Goal: Information Seeking & Learning: Learn about a topic

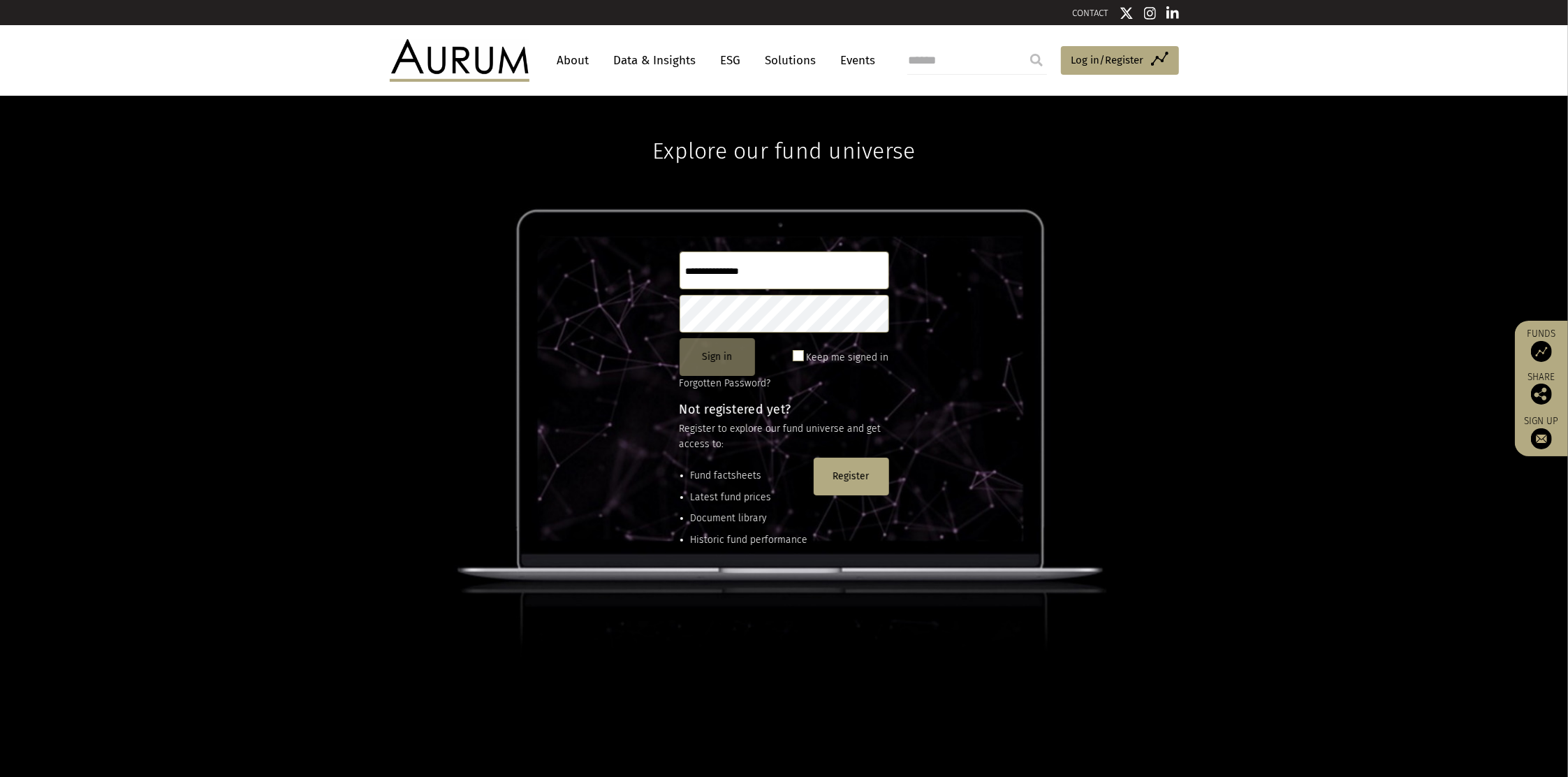
type input "**********"
click at [714, 356] on button "Sign in" at bounding box center [717, 357] width 75 height 38
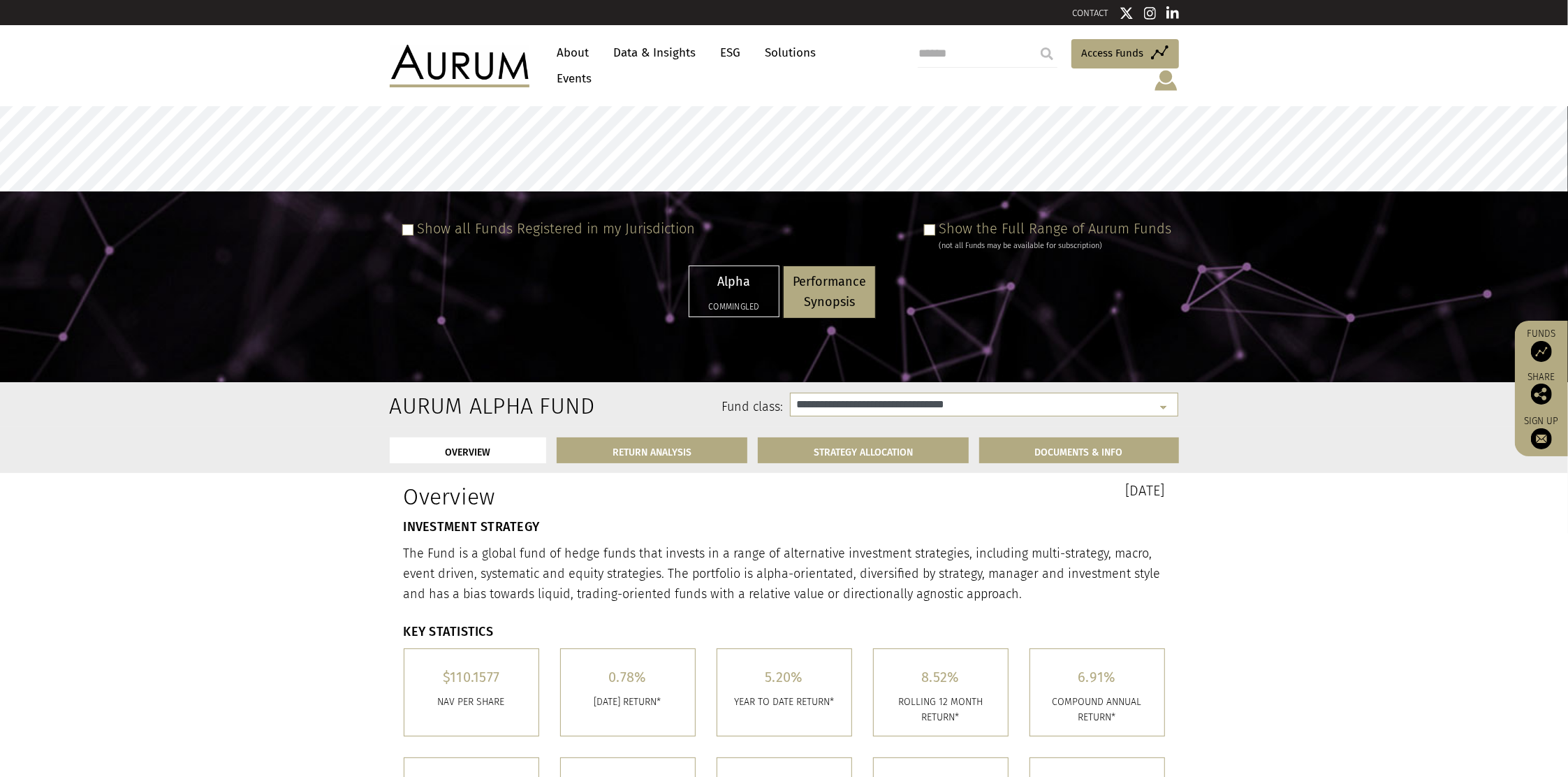
select select "**********"
click at [935, 224] on span at bounding box center [929, 230] width 11 height 11
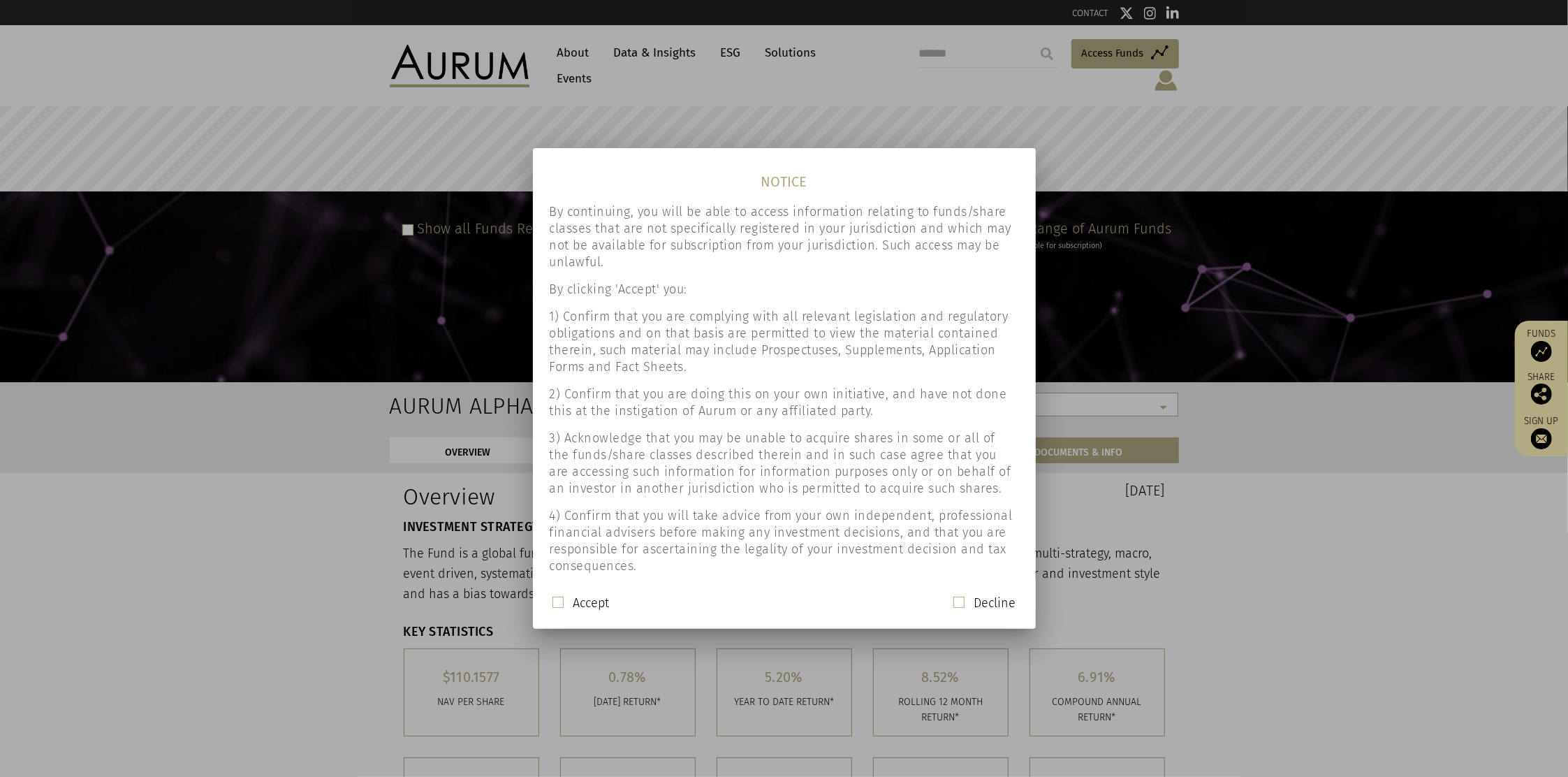
click at [558, 598] on span at bounding box center [557, 602] width 11 height 11
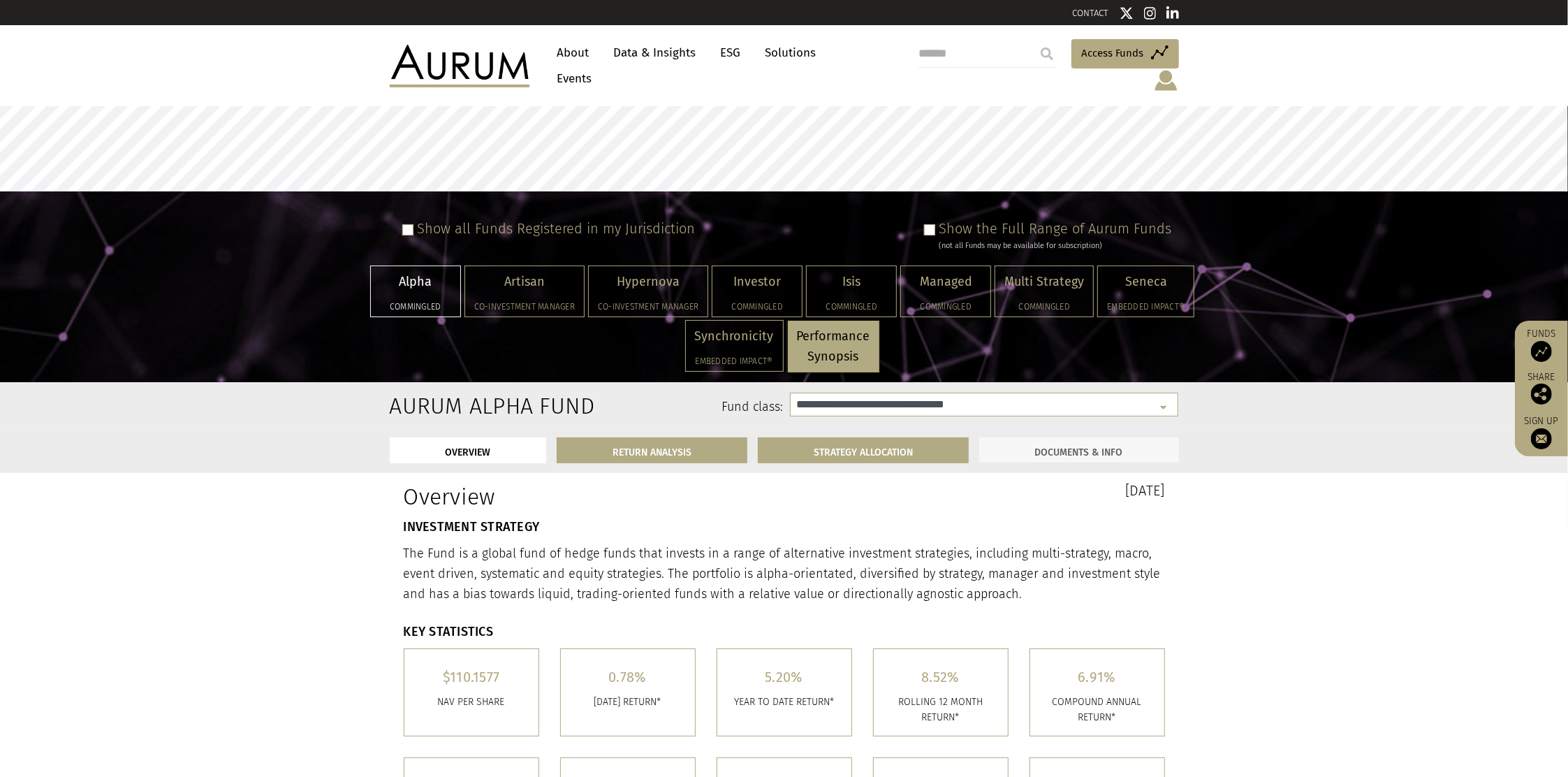
click at [1042, 442] on link "DOCUMENTS & INFO" at bounding box center [1079, 450] width 200 height 26
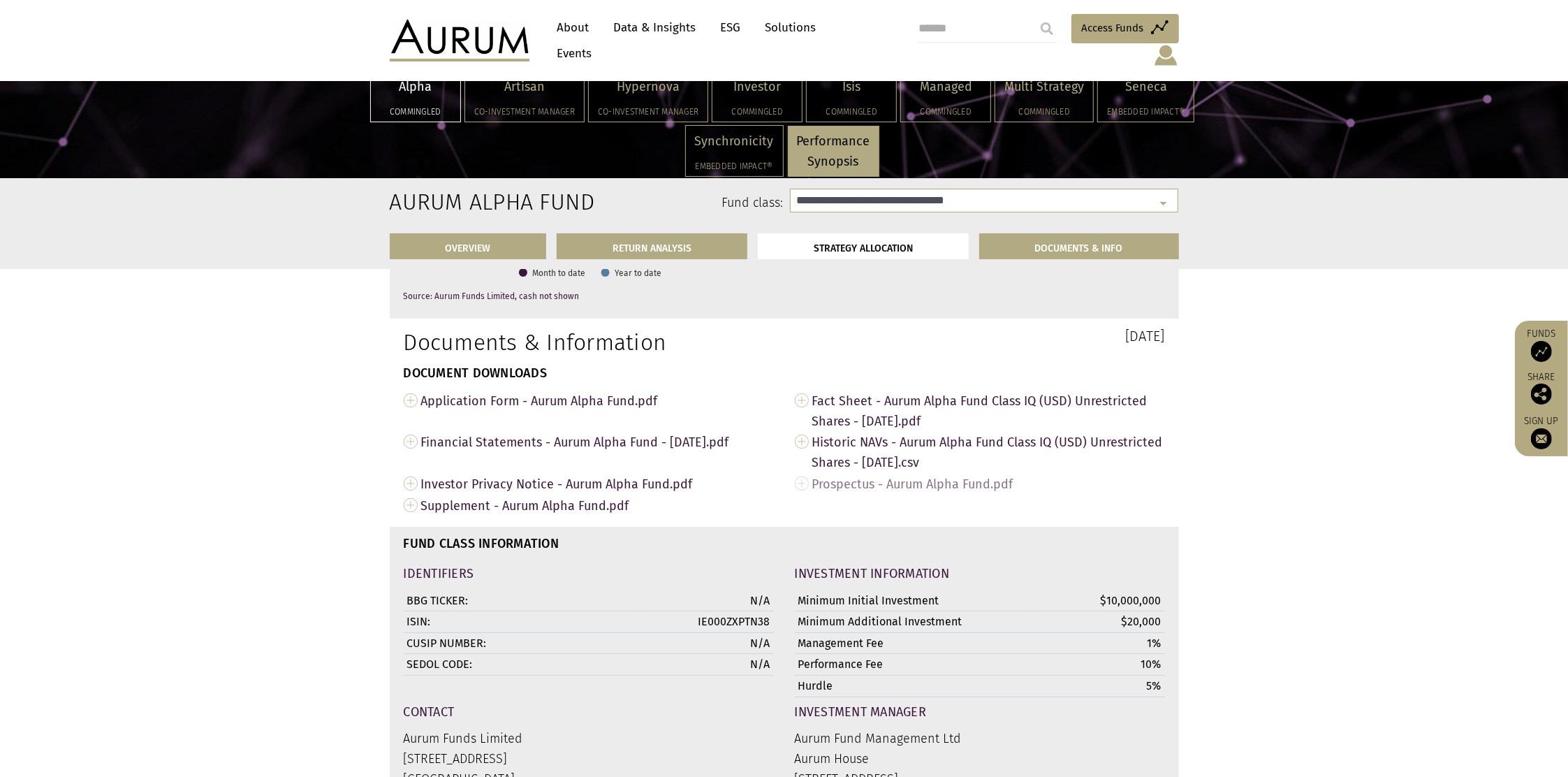
scroll to position [4680, 0]
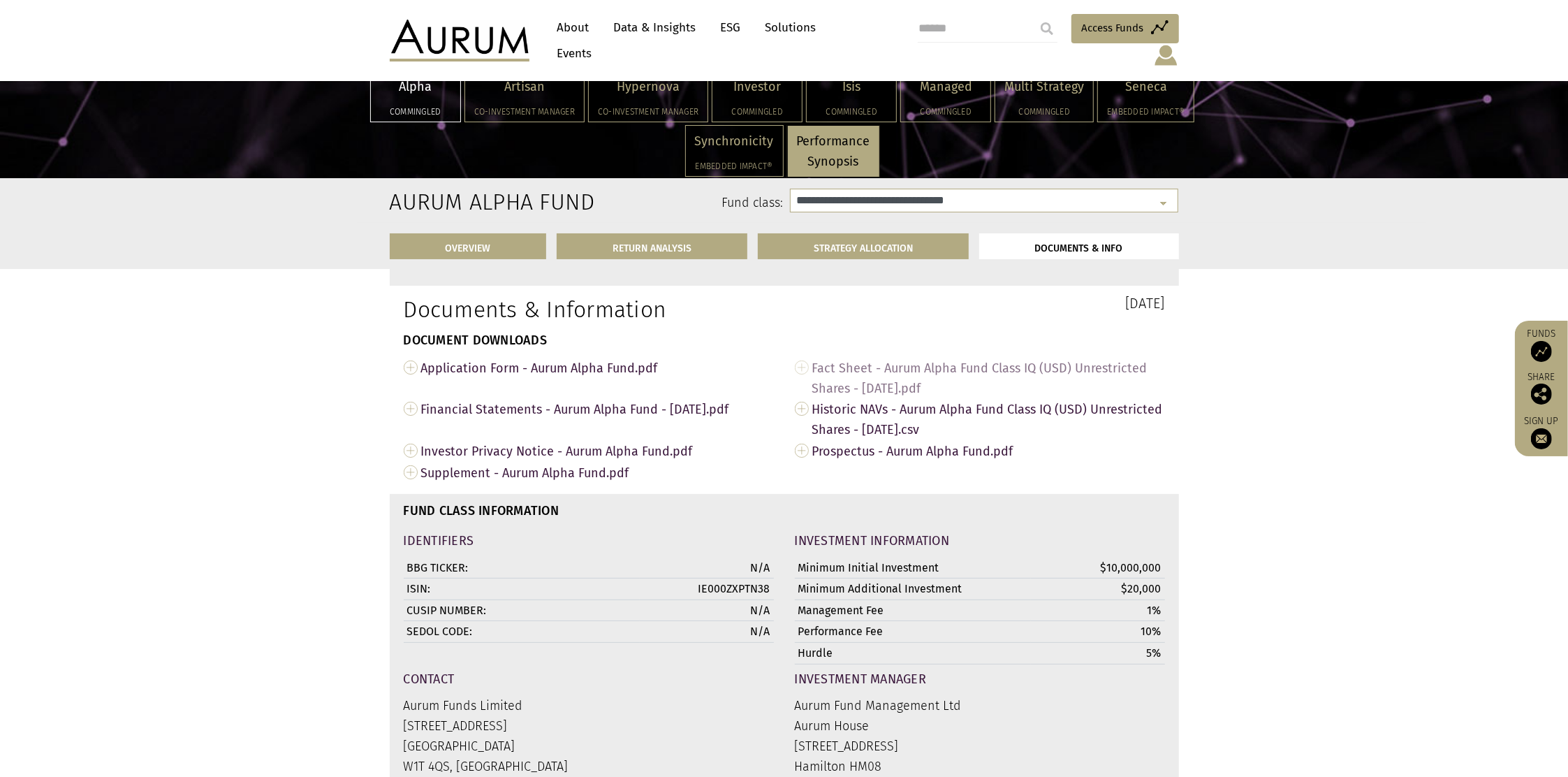
click at [877, 359] on span "Fact Sheet - Aurum Alpha Fund Class IQ (USD) Unrestricted Shares - [DATE].pdf" at bounding box center [988, 378] width 353 height 42
click at [806, 72] on div "Isis Commingled" at bounding box center [851, 96] width 90 height 50
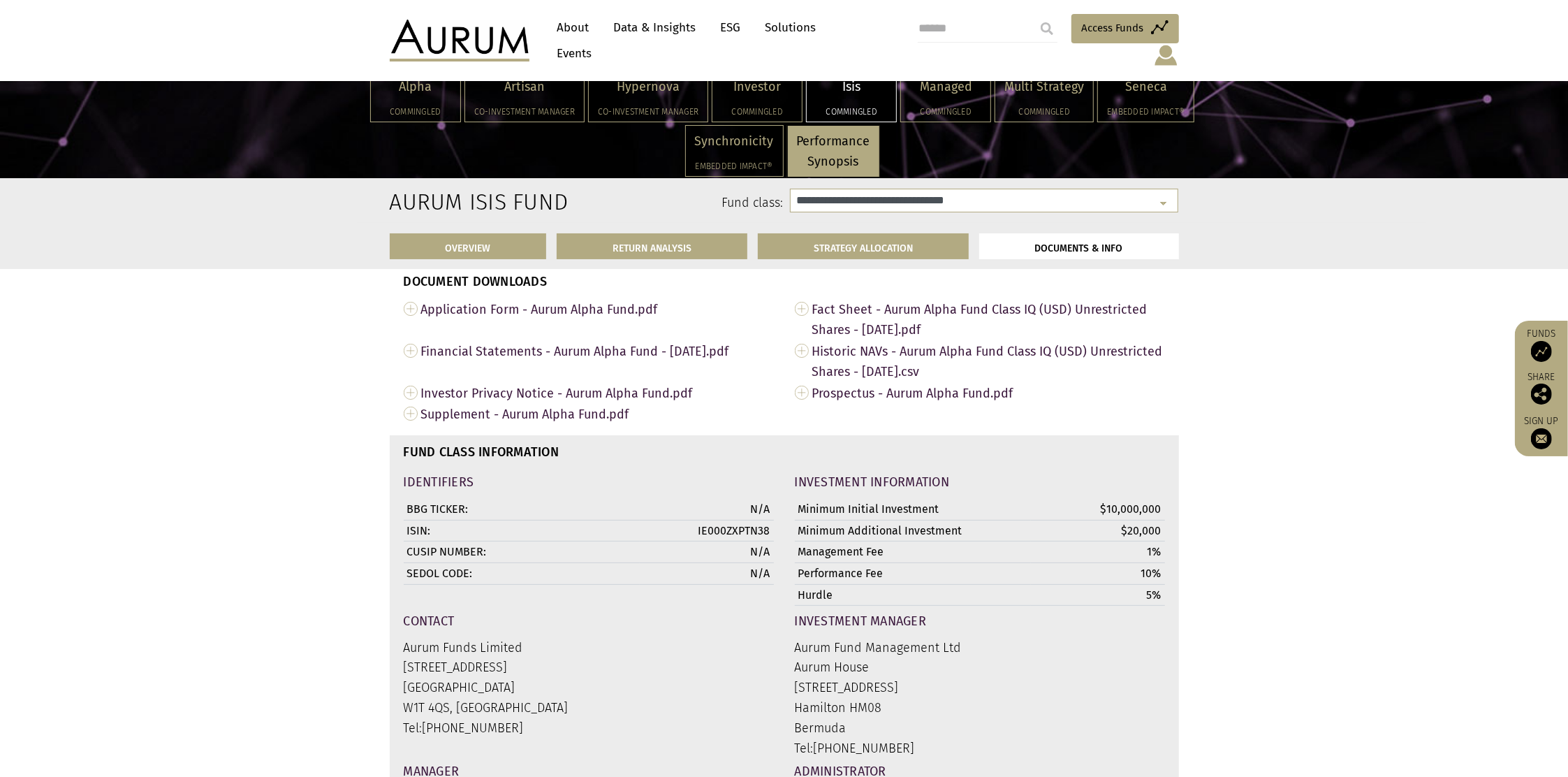
scroll to position [4829, 0]
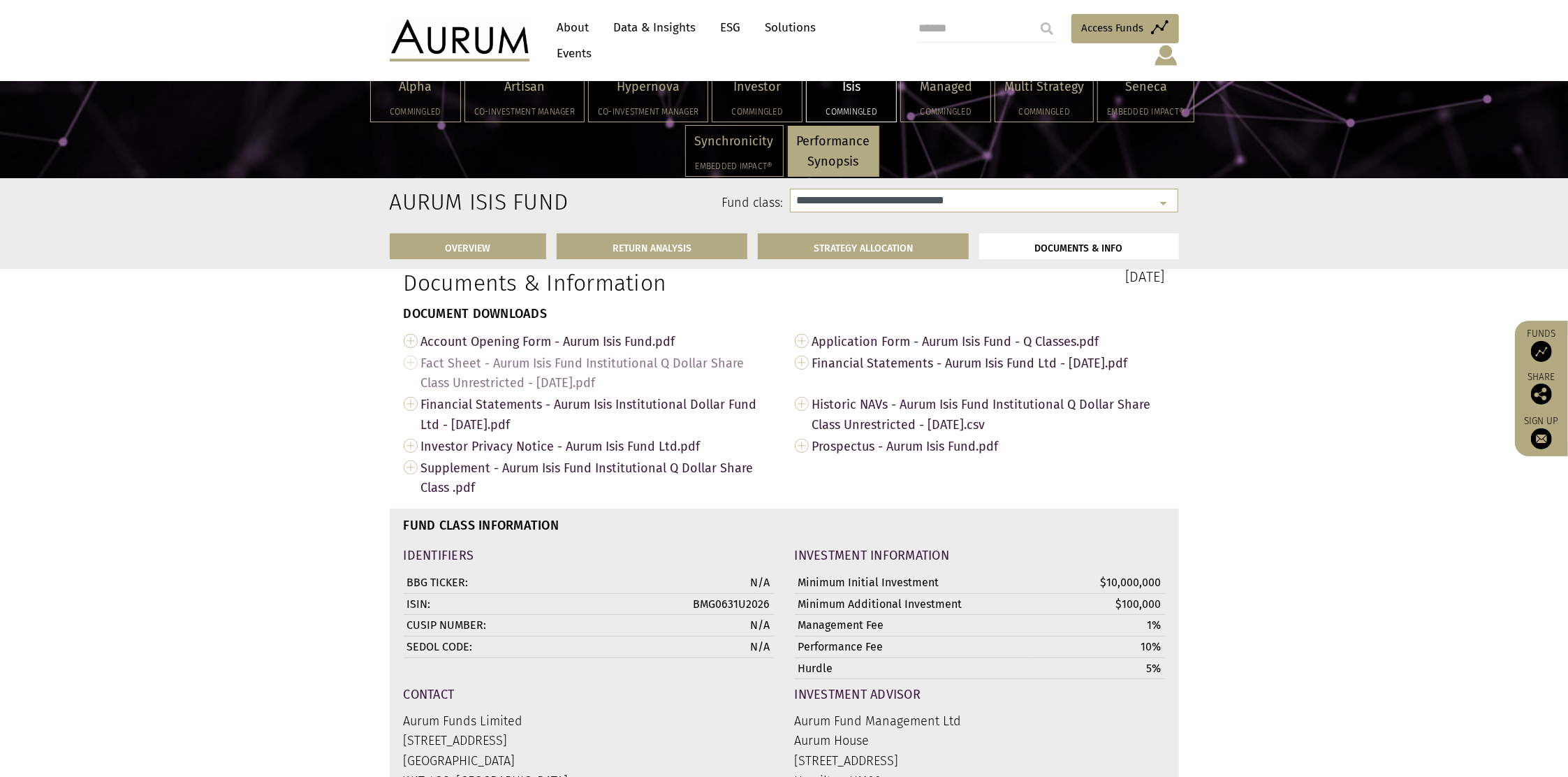
click at [655, 382] on span "Fact Sheet - Aurum Isis Fund Institutional Q Dollar Share Class Unrestricted - …" at bounding box center [597, 373] width 353 height 42
click at [774, 131] on p "Synchronicity" at bounding box center [734, 141] width 79 height 20
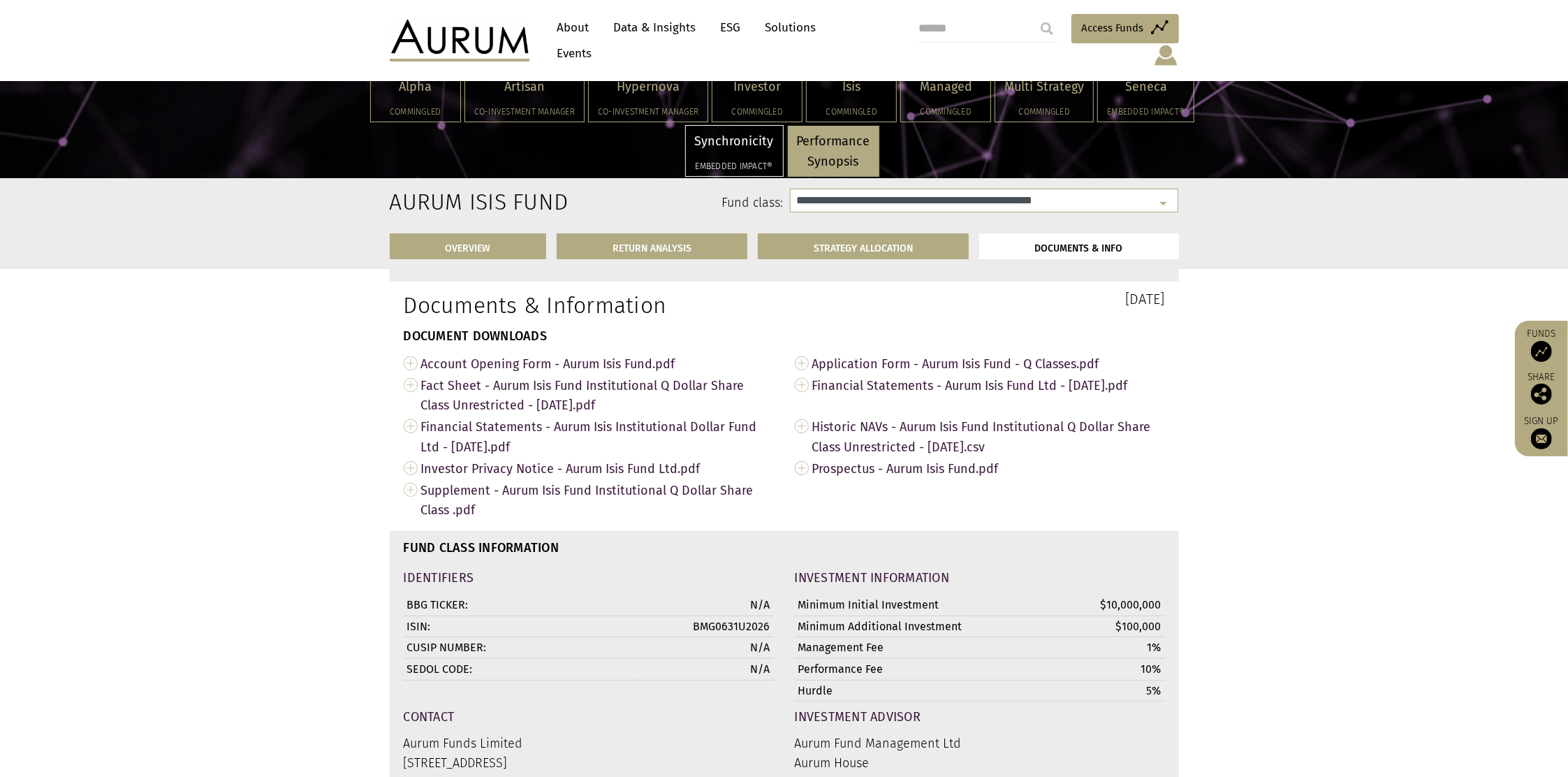
select select "**********"
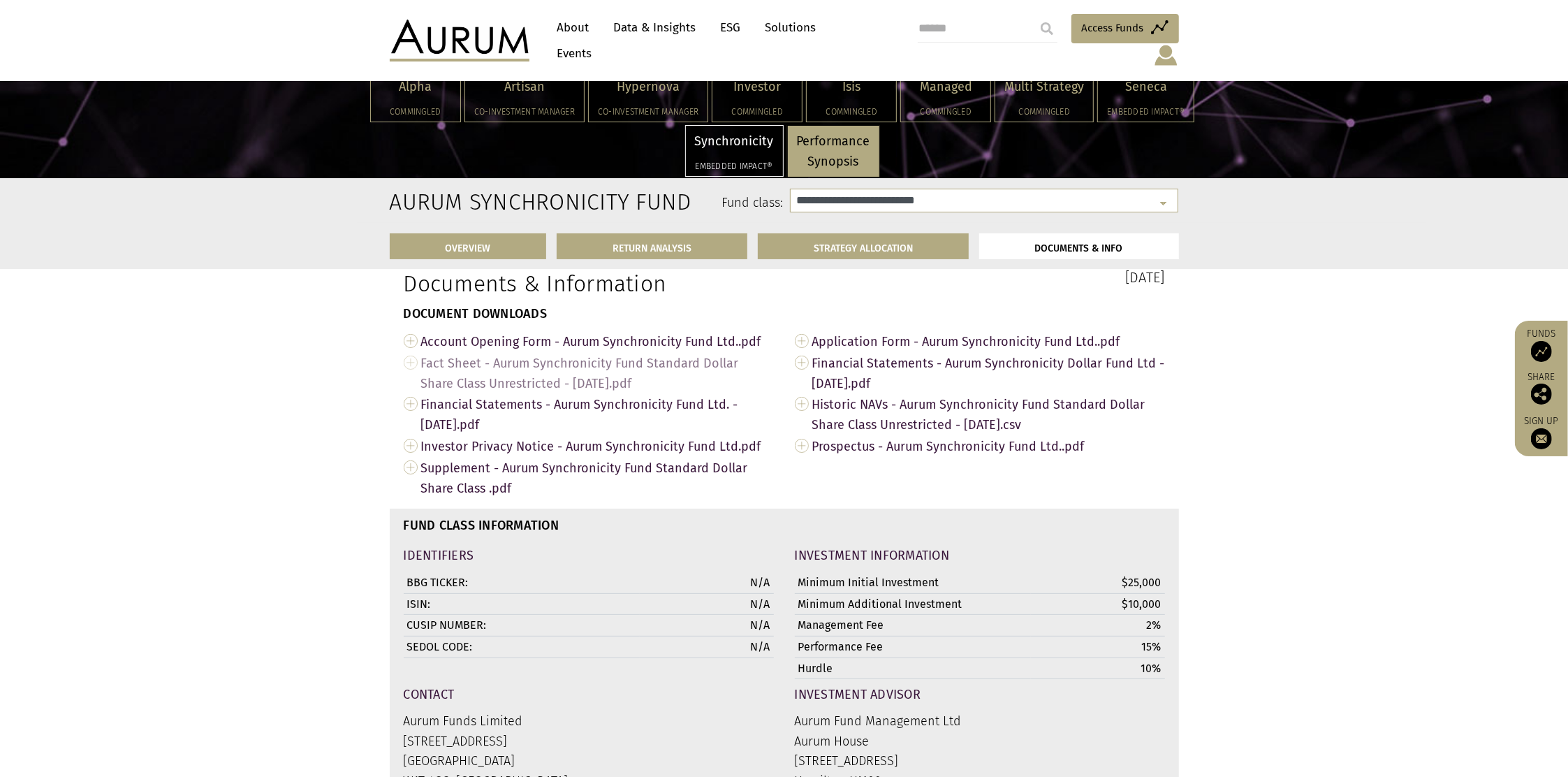
click at [497, 377] on span "Fact Sheet - Aurum Synchronicity Fund Standard Dollar Share Class Unrestricted …" at bounding box center [597, 373] width 353 height 42
click at [999, 98] on div "Multi Strategy Commingled" at bounding box center [1044, 96] width 98 height 50
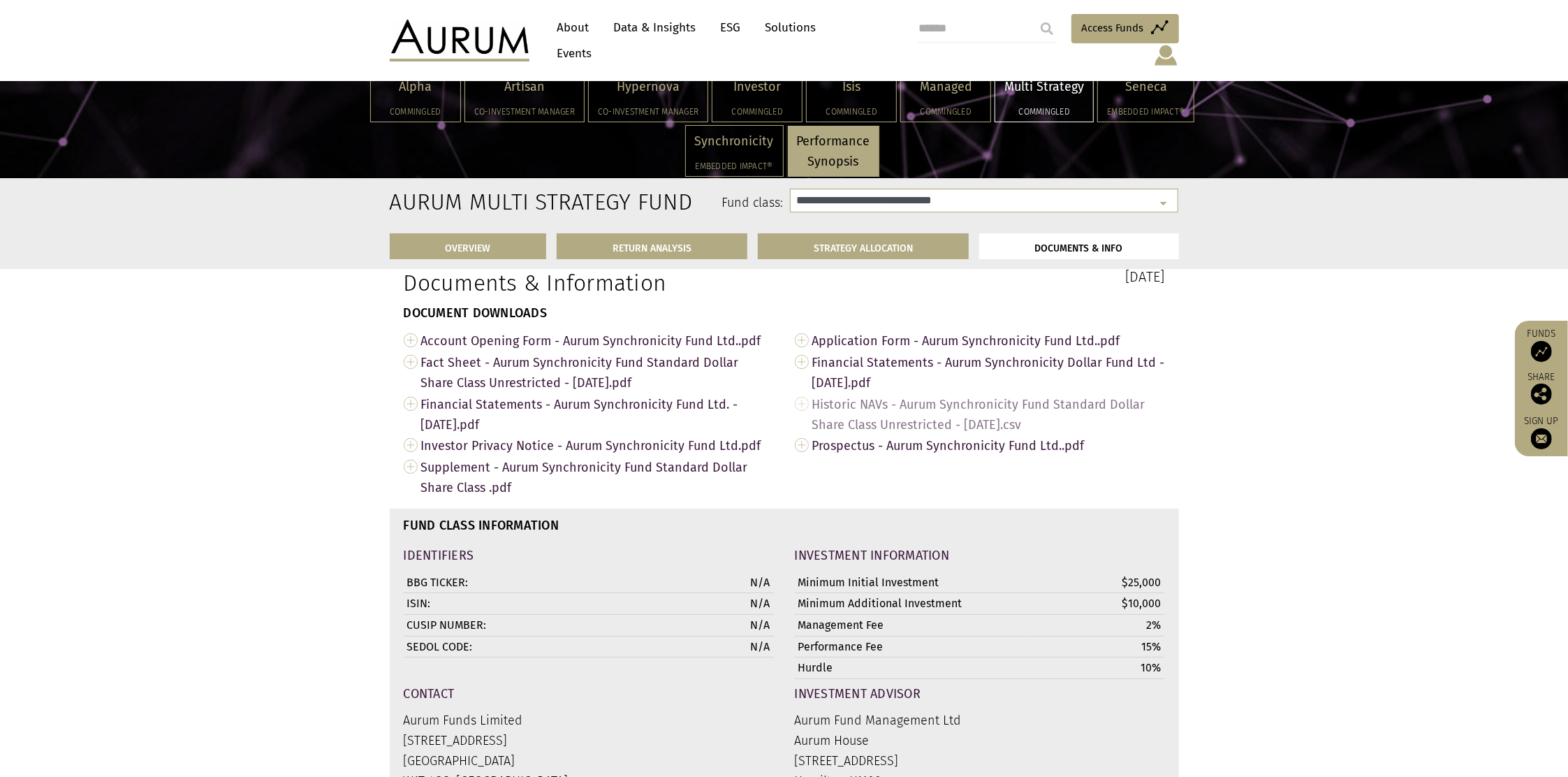
scroll to position [4730, 0]
click at [547, 386] on span "Fact Sheet - Aurum Multi Strategy Fund Professional Dollar Share Class Unrestri…" at bounding box center [597, 372] width 353 height 42
click at [722, 108] on h5 "Commingled" at bounding box center [757, 112] width 71 height 9
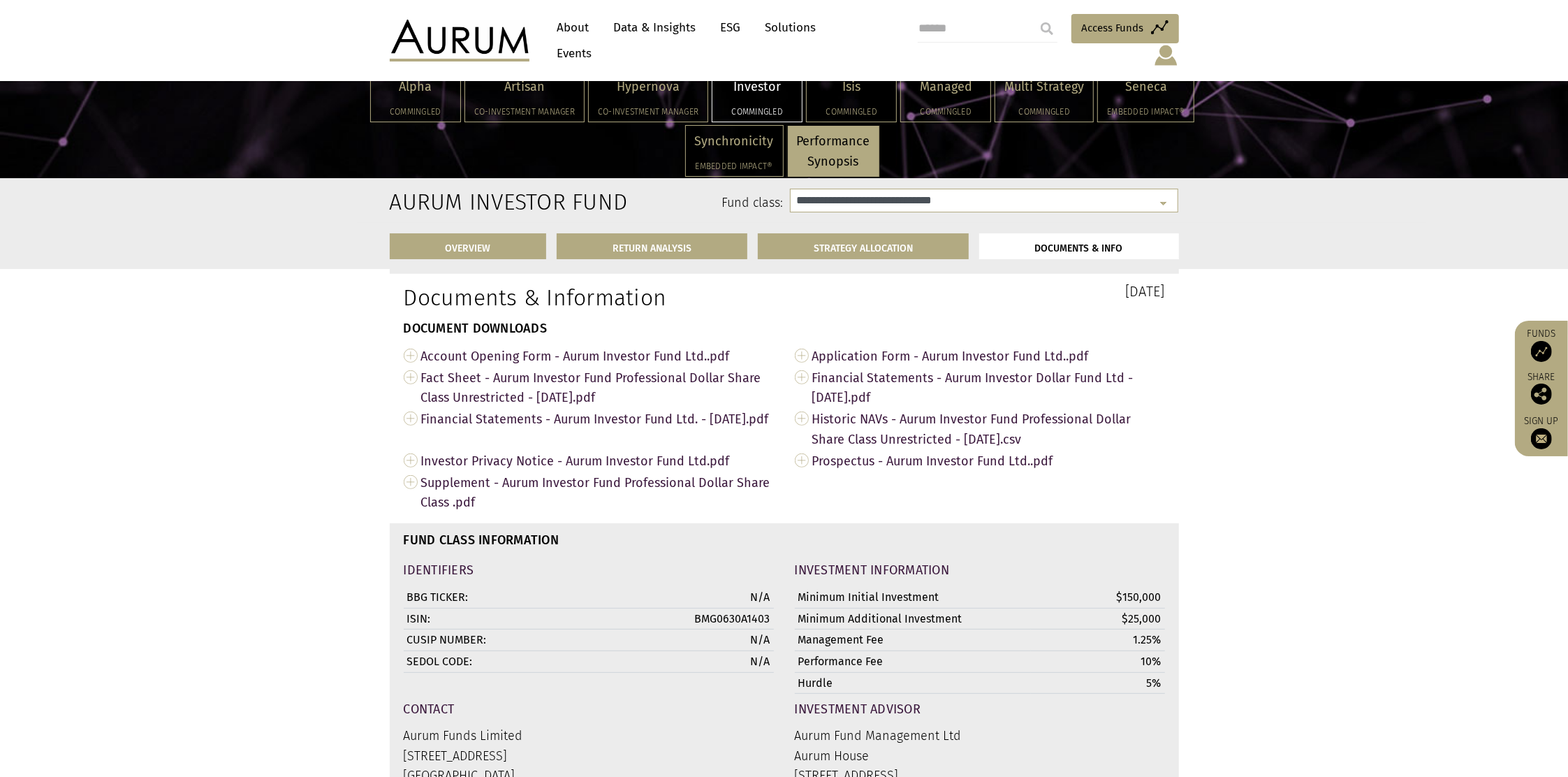
scroll to position [4951, 0]
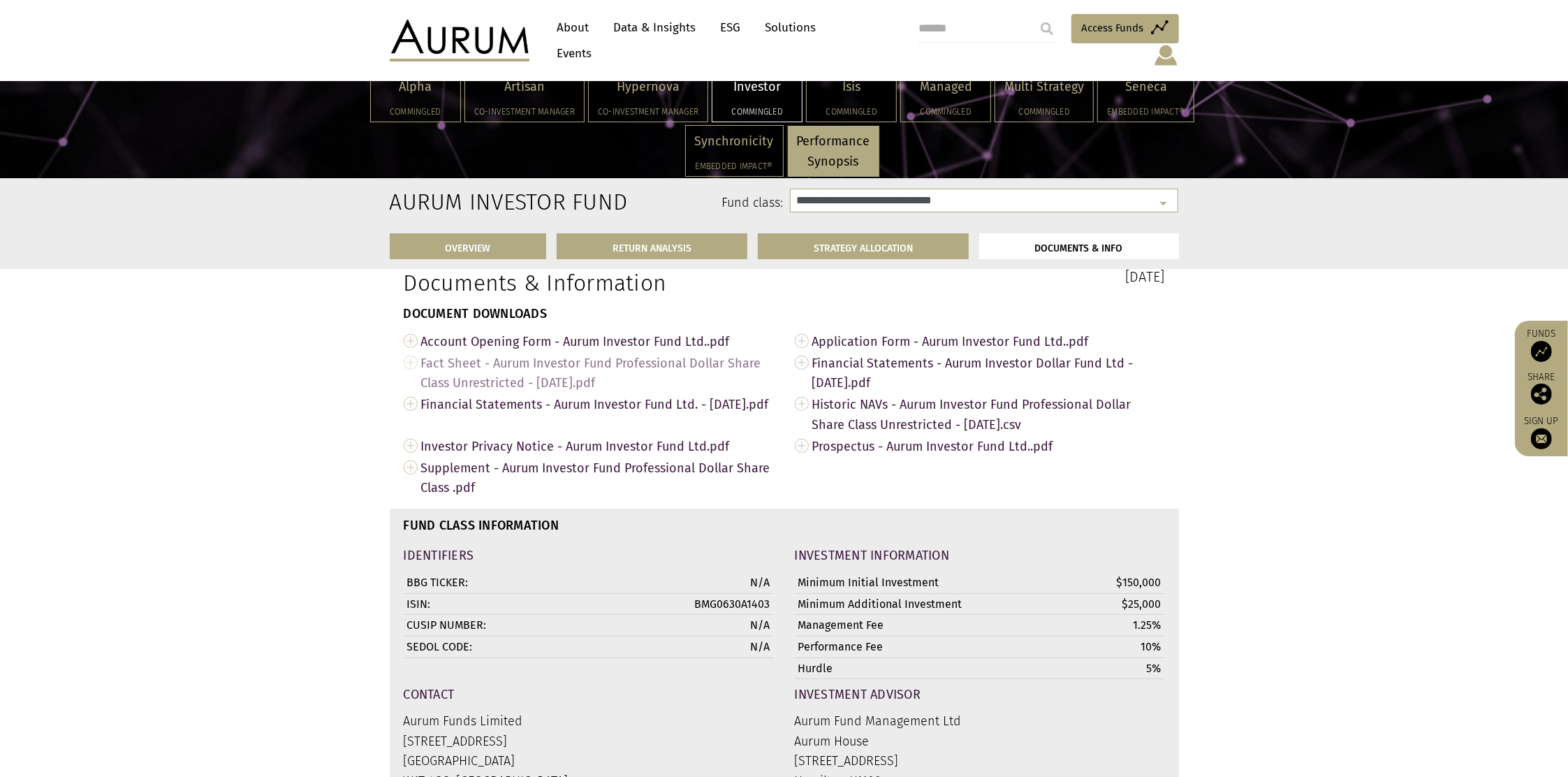
click at [626, 367] on span "Fact Sheet - Aurum Investor Fund Professional Dollar Share Class Unrestricted -…" at bounding box center [597, 373] width 353 height 42
click at [910, 108] on h5 "Commingled" at bounding box center [945, 112] width 71 height 9
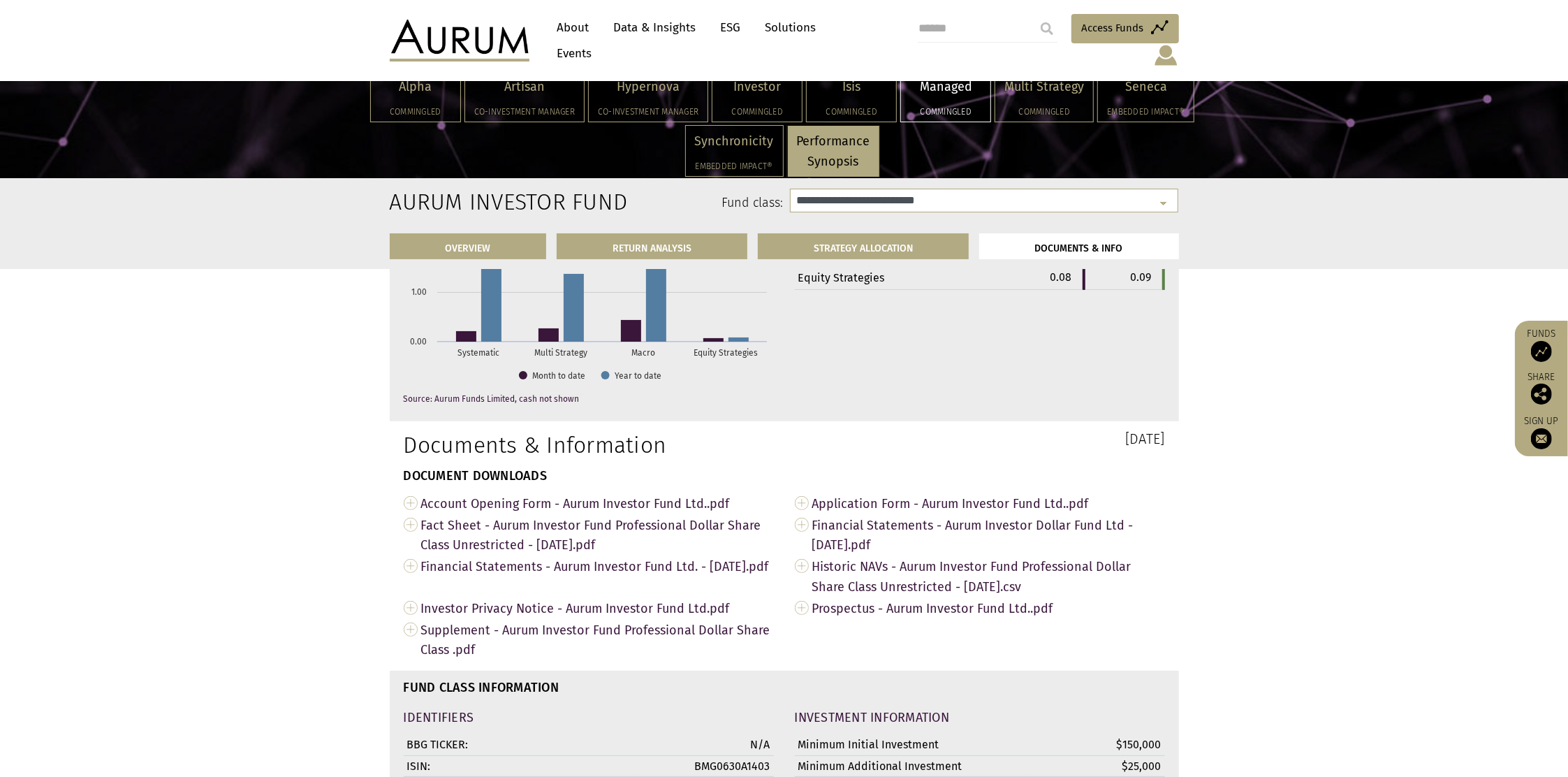
select select "**********"
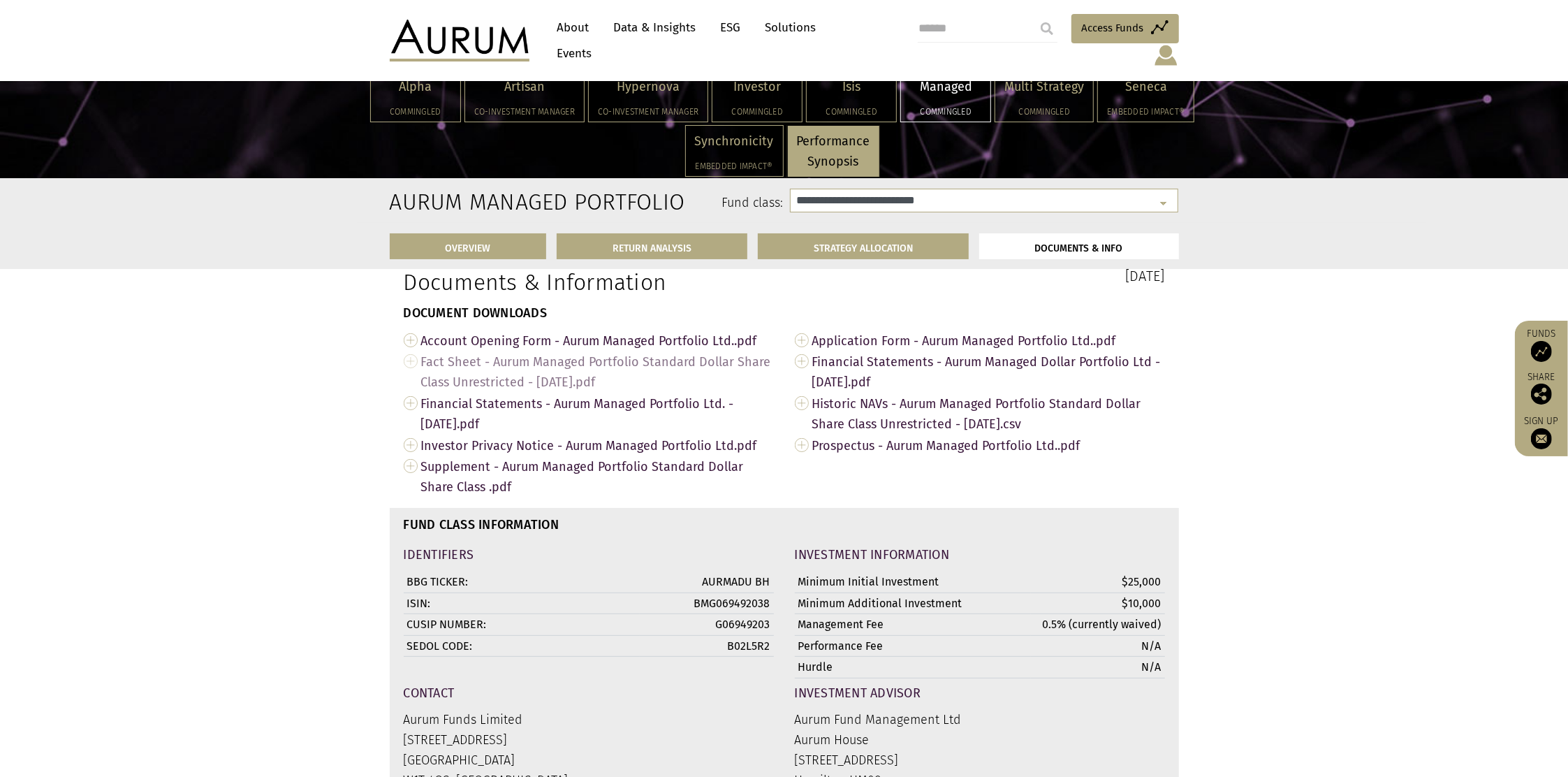
click at [490, 384] on span "Fact Sheet - Aurum Managed Portfolio Standard Dollar Share Class Unrestricted -…" at bounding box center [597, 371] width 353 height 42
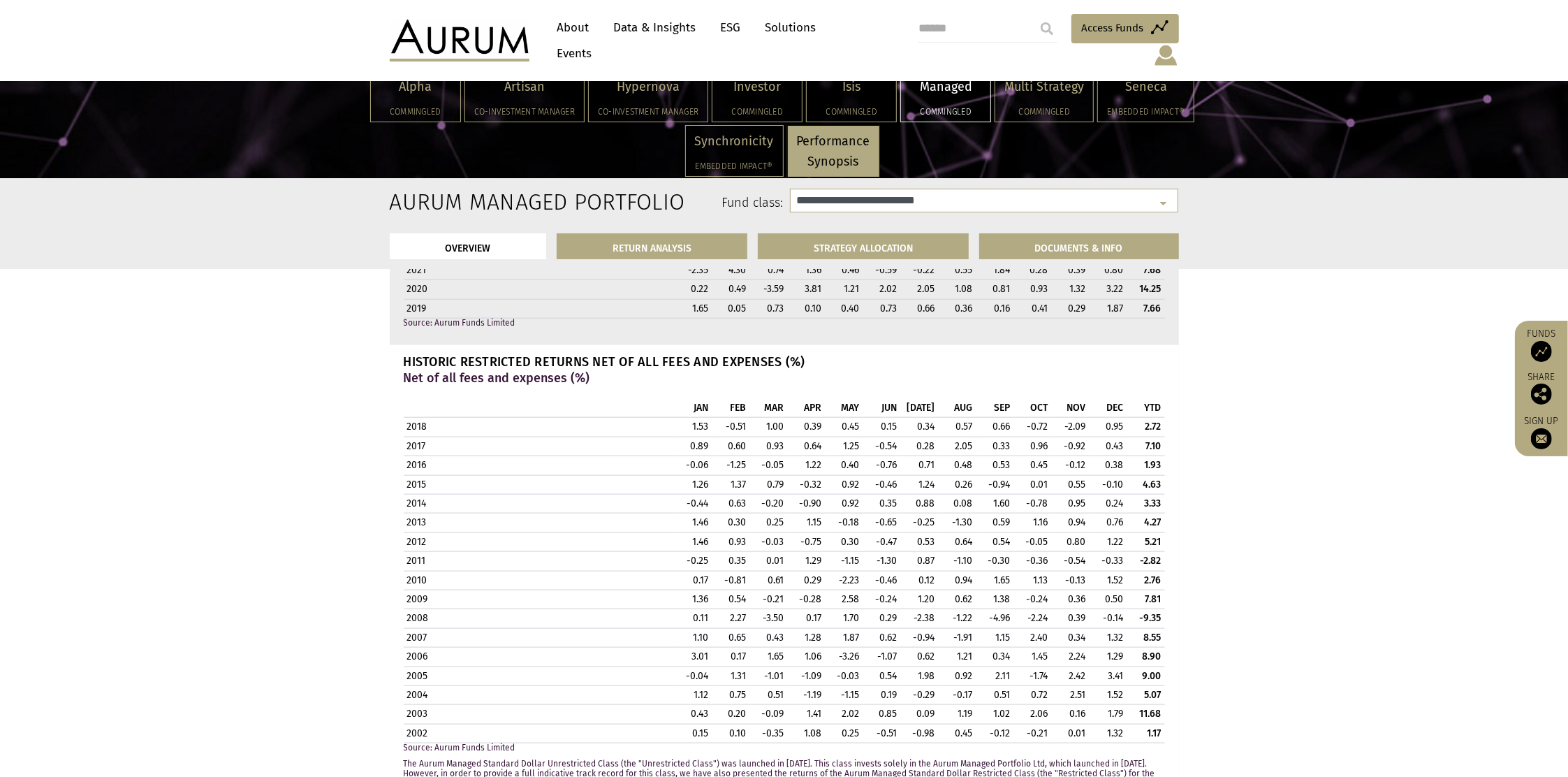
scroll to position [1311, 0]
